Goal: Information Seeking & Learning: Learn about a topic

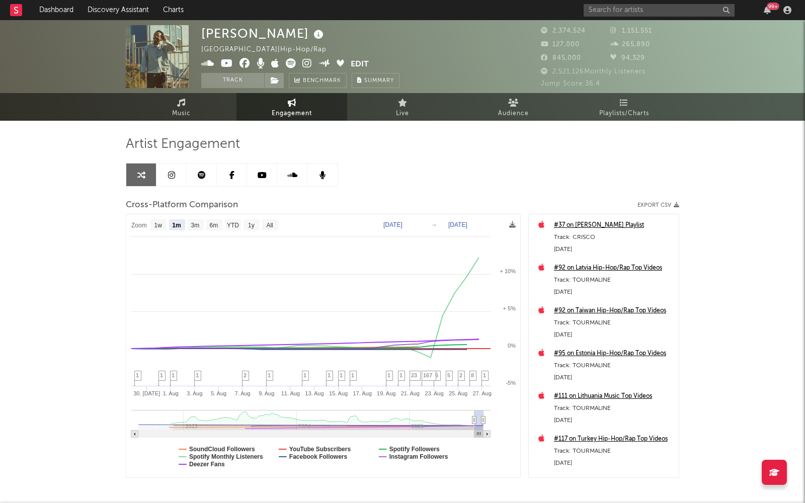
select select "1m"
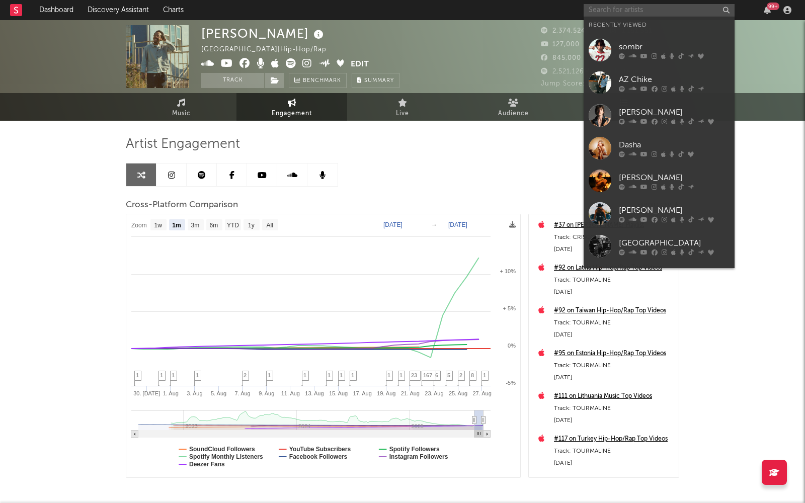
click at [635, 7] on input "text" at bounding box center [659, 10] width 151 height 13
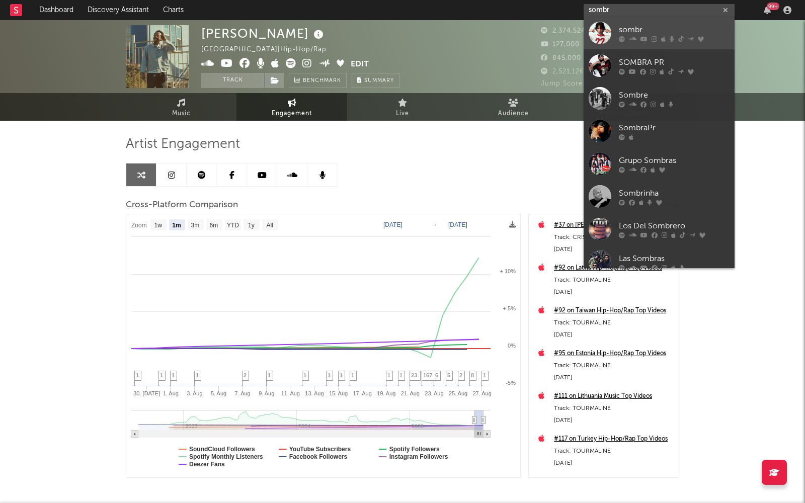
type input "sombr"
click at [635, 30] on div "sombr" at bounding box center [674, 30] width 111 height 12
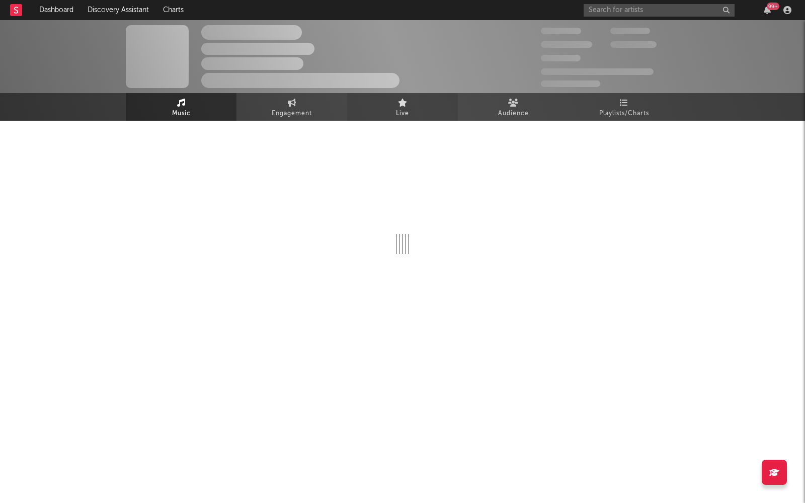
select select "6m"
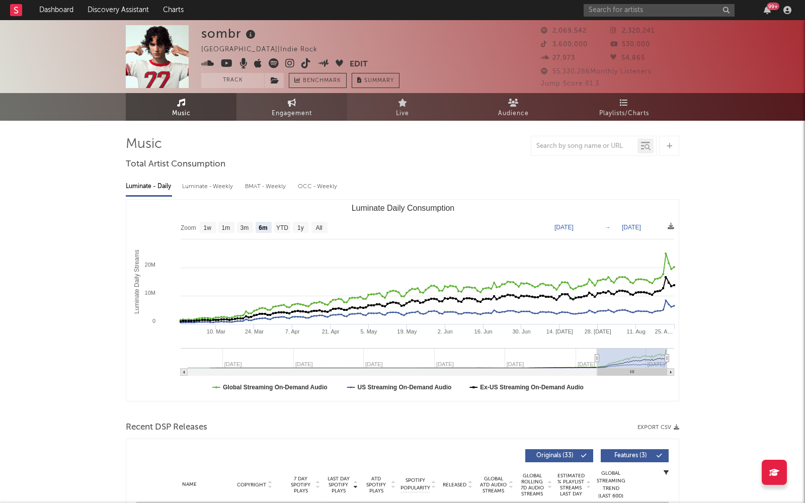
click at [284, 102] on link "Engagement" at bounding box center [292, 107] width 111 height 28
select select "1w"
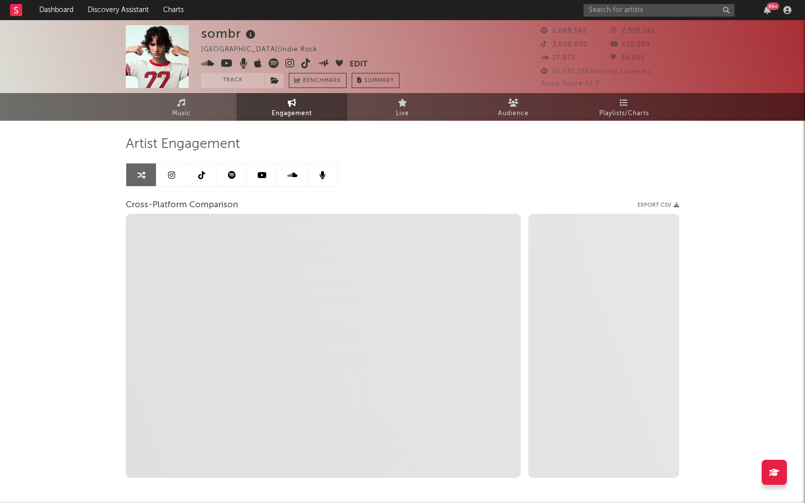
select select "1m"
